Goal: Task Accomplishment & Management: Use online tool/utility

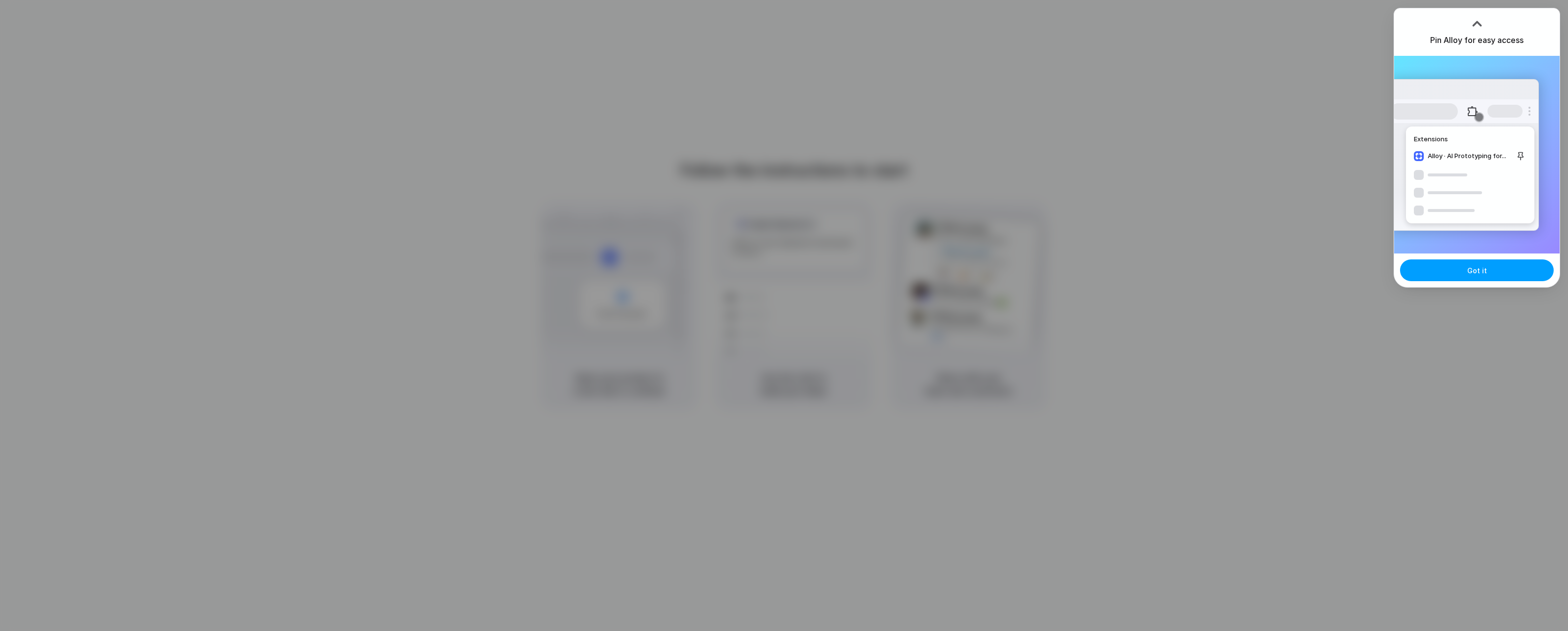
click at [1482, 272] on span "Got it" at bounding box center [1477, 271] width 20 height 11
